Goal: Task Accomplishment & Management: Use online tool/utility

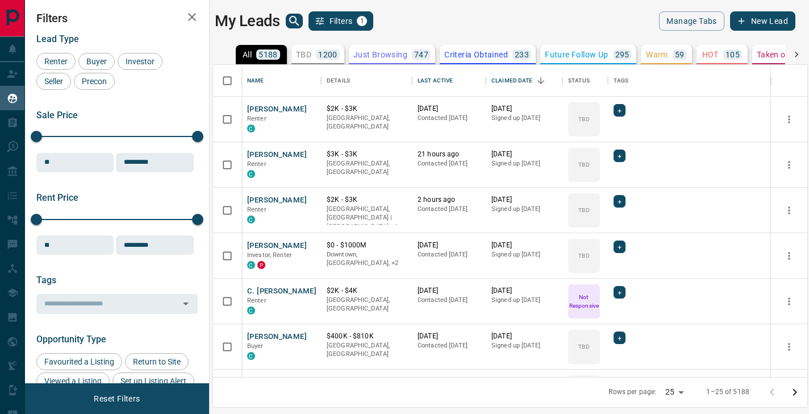
scroll to position [312, 595]
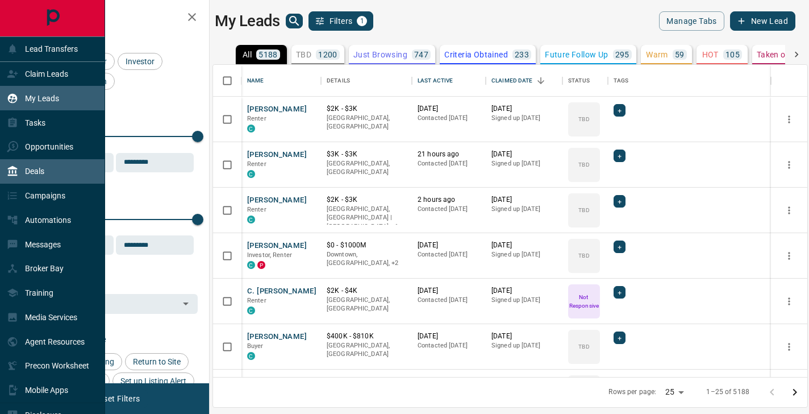
click at [39, 176] on p "Deals" at bounding box center [34, 171] width 19 height 9
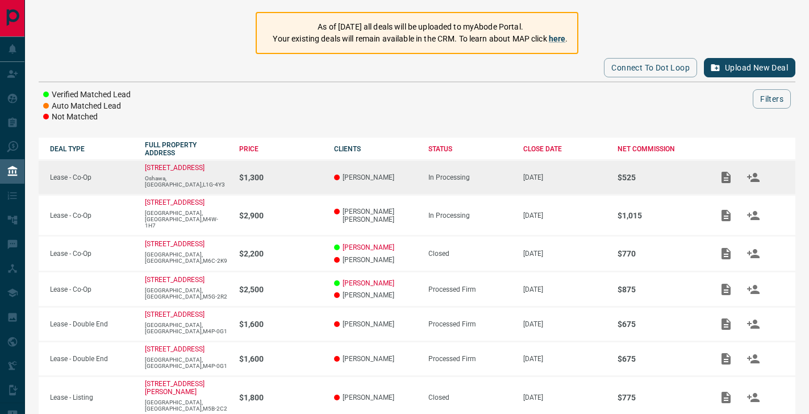
scroll to position [85, 0]
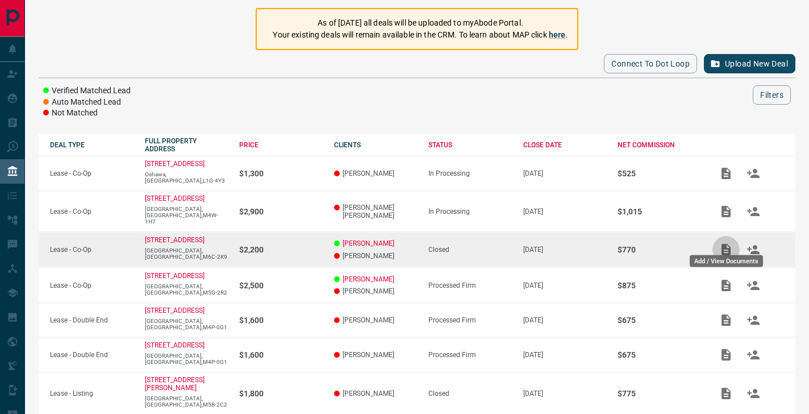
click at [729, 246] on icon "Add / View Documents" at bounding box center [726, 249] width 9 height 11
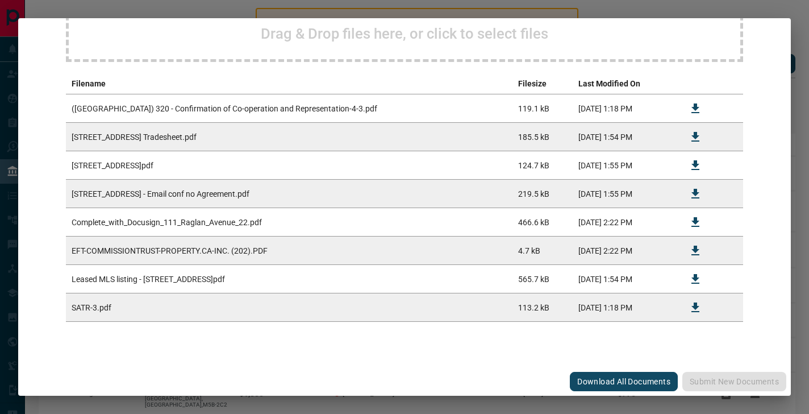
scroll to position [177, 0]
click at [694, 248] on icon "Download" at bounding box center [696, 251] width 14 height 14
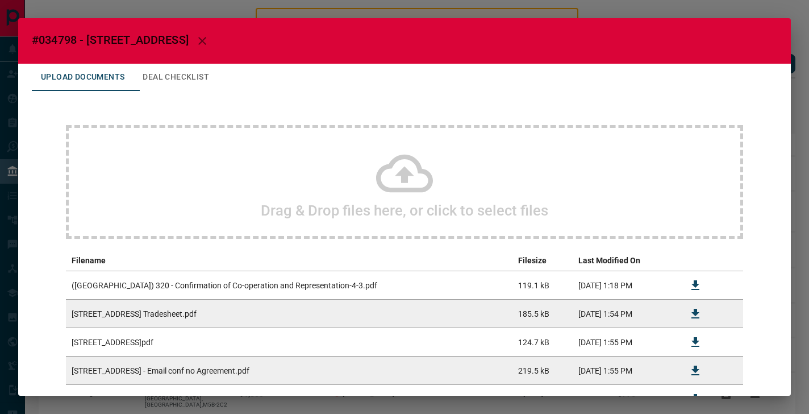
scroll to position [0, 0]
click at [206, 38] on icon "button" at bounding box center [202, 41] width 8 height 8
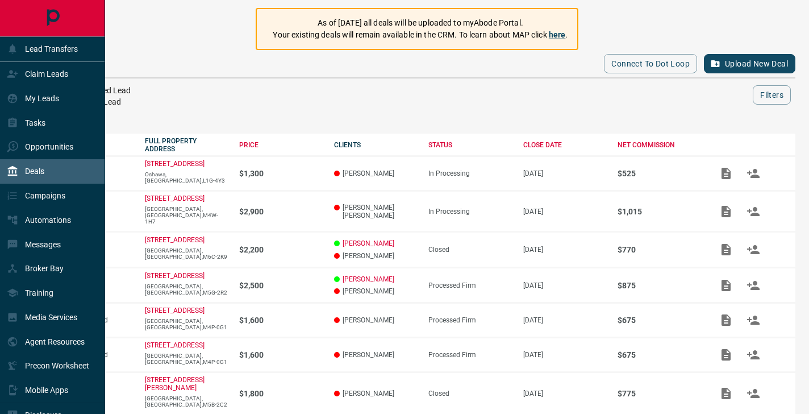
click at [64, 20] on icon "Main Page" at bounding box center [53, 18] width 26 height 26
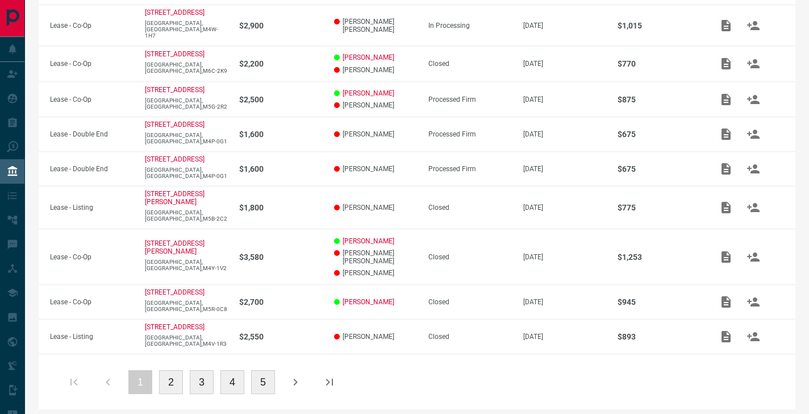
scroll to position [271, 0]
click at [298, 376] on icon "button" at bounding box center [296, 383] width 14 height 14
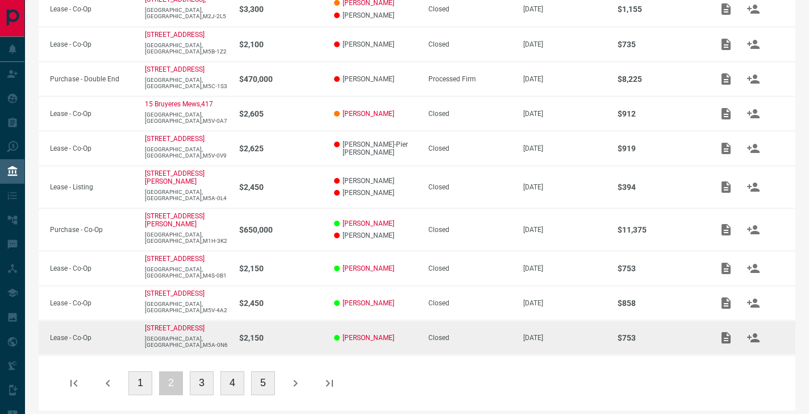
scroll to position [250, 0]
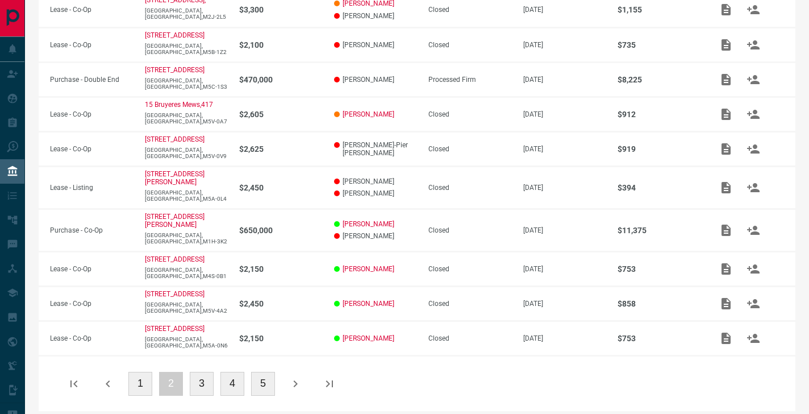
click at [109, 380] on icon "button" at bounding box center [108, 383] width 4 height 7
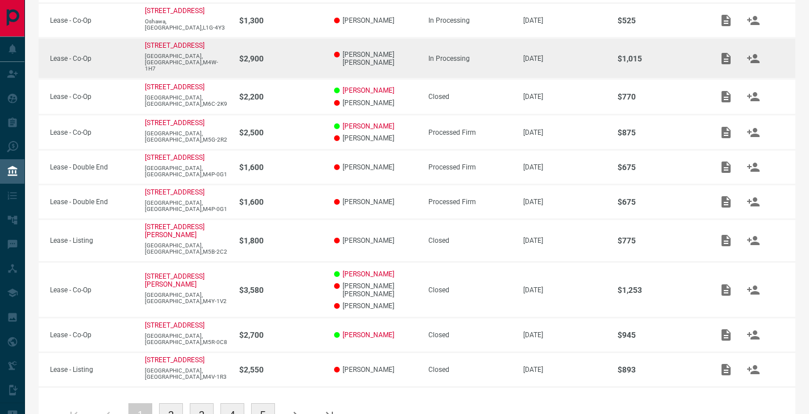
scroll to position [248, 0]
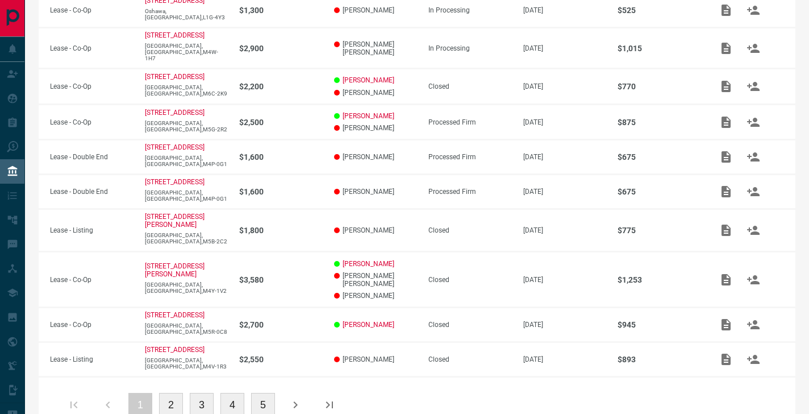
click at [301, 398] on icon "button" at bounding box center [296, 405] width 14 height 14
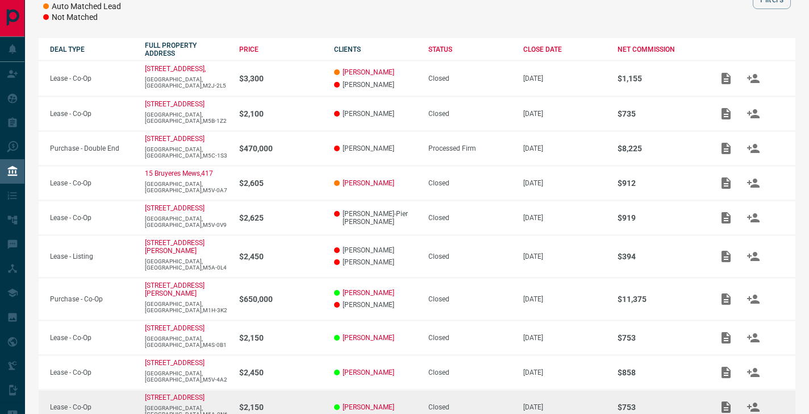
scroll to position [36, 0]
